Goal: Transaction & Acquisition: Obtain resource

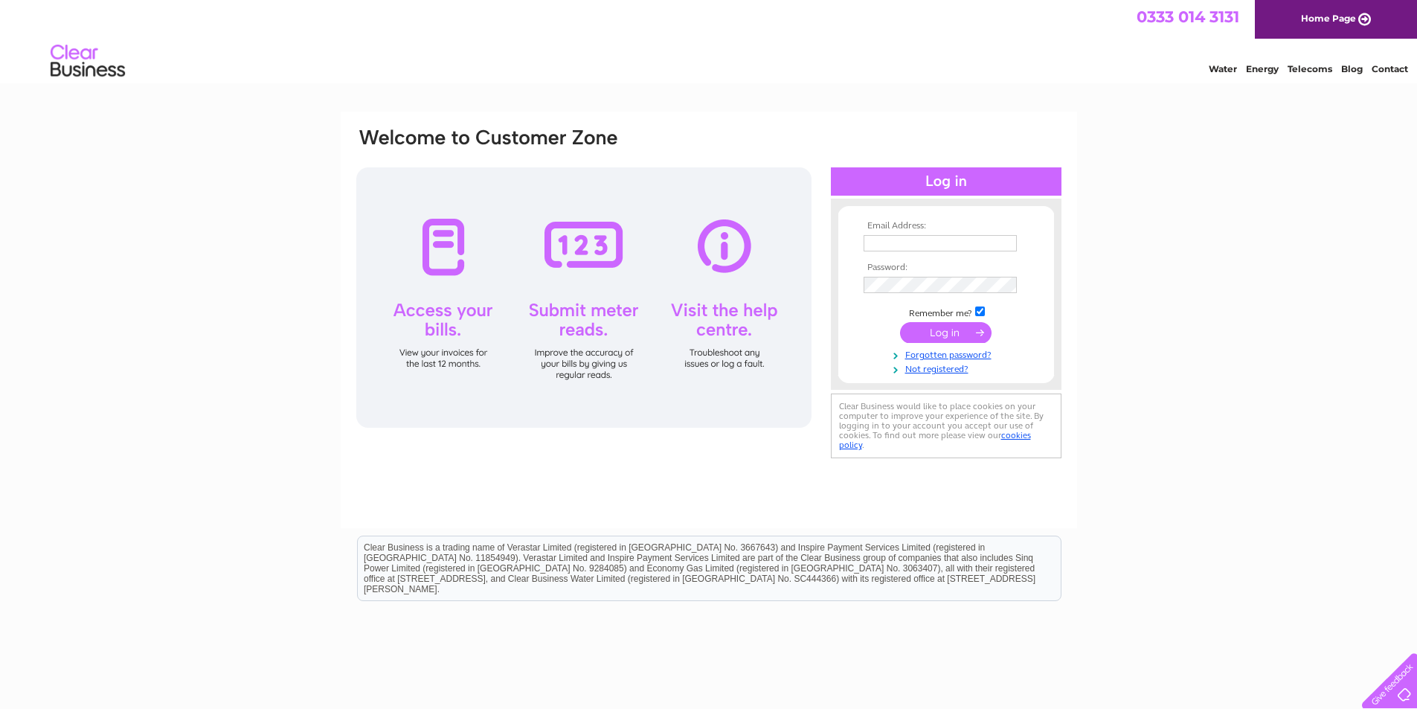
type input "[EMAIL_ADDRESS][DOMAIN_NAME]"
click at [925, 333] on input "submit" at bounding box center [945, 332] width 91 height 21
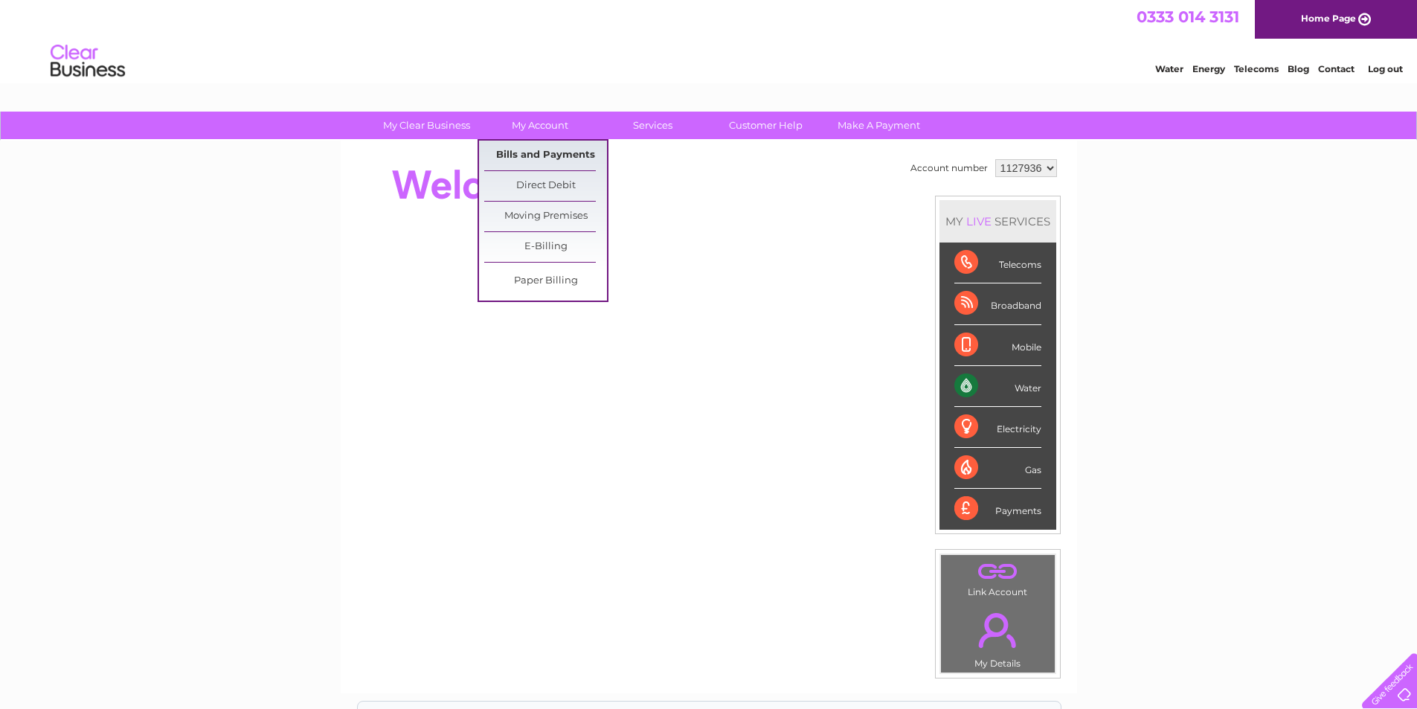
click at [545, 149] on link "Bills and Payments" at bounding box center [545, 156] width 123 height 30
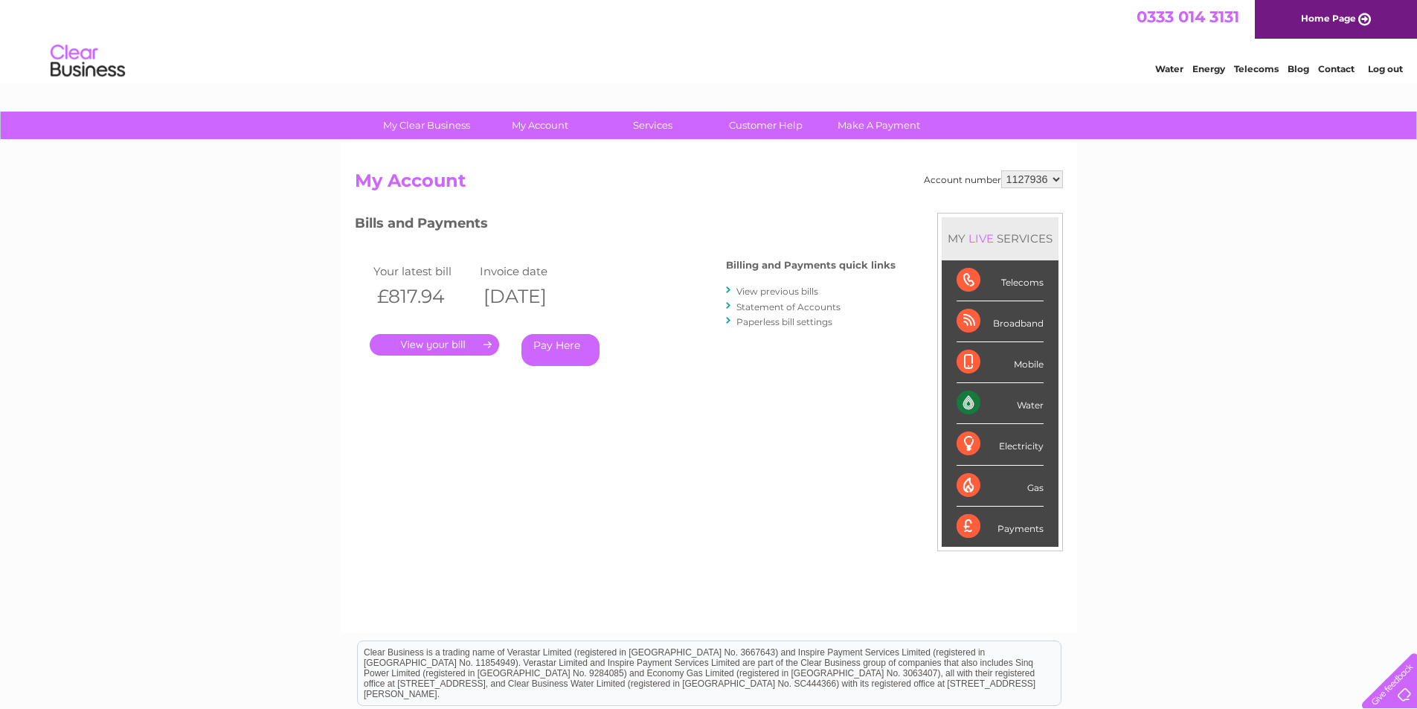
click at [434, 344] on link "." at bounding box center [434, 345] width 129 height 22
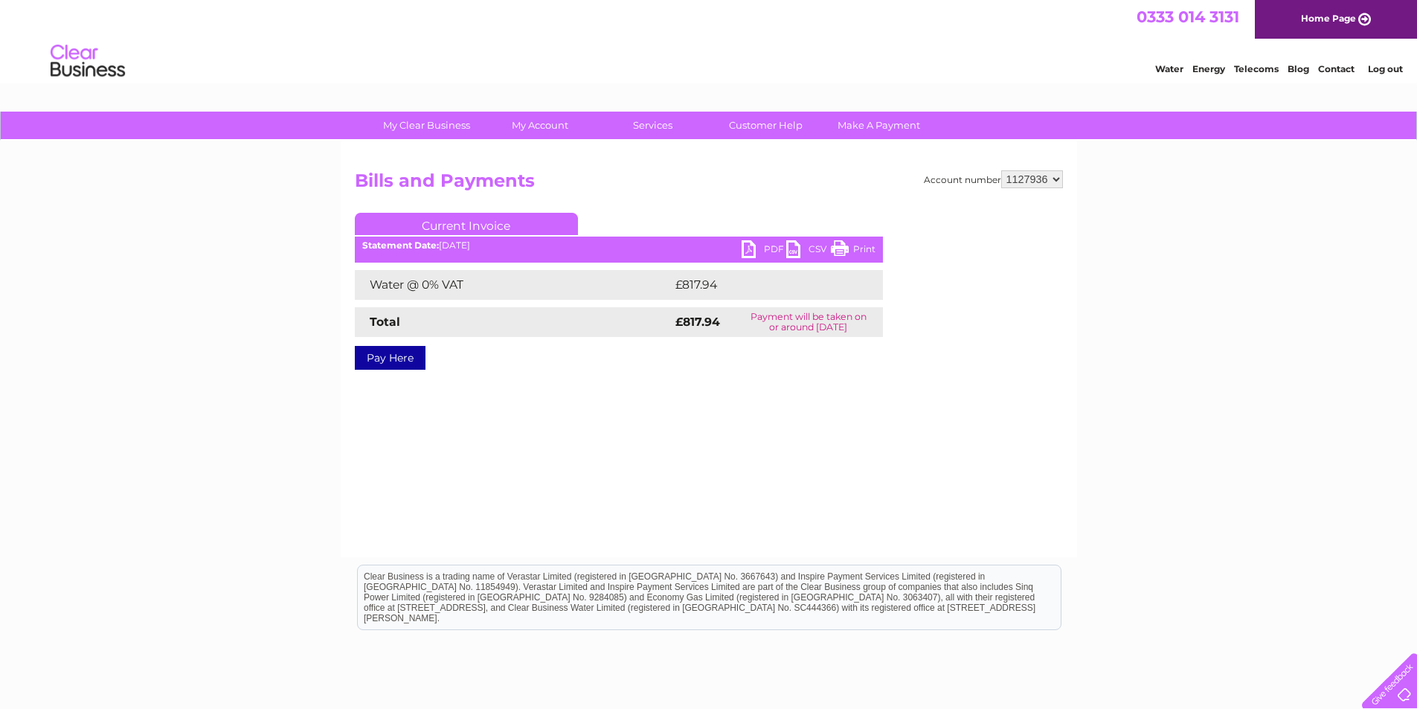
click at [750, 243] on link "PDF" at bounding box center [763, 251] width 45 height 22
